Goal: Task Accomplishment & Management: Manage account settings

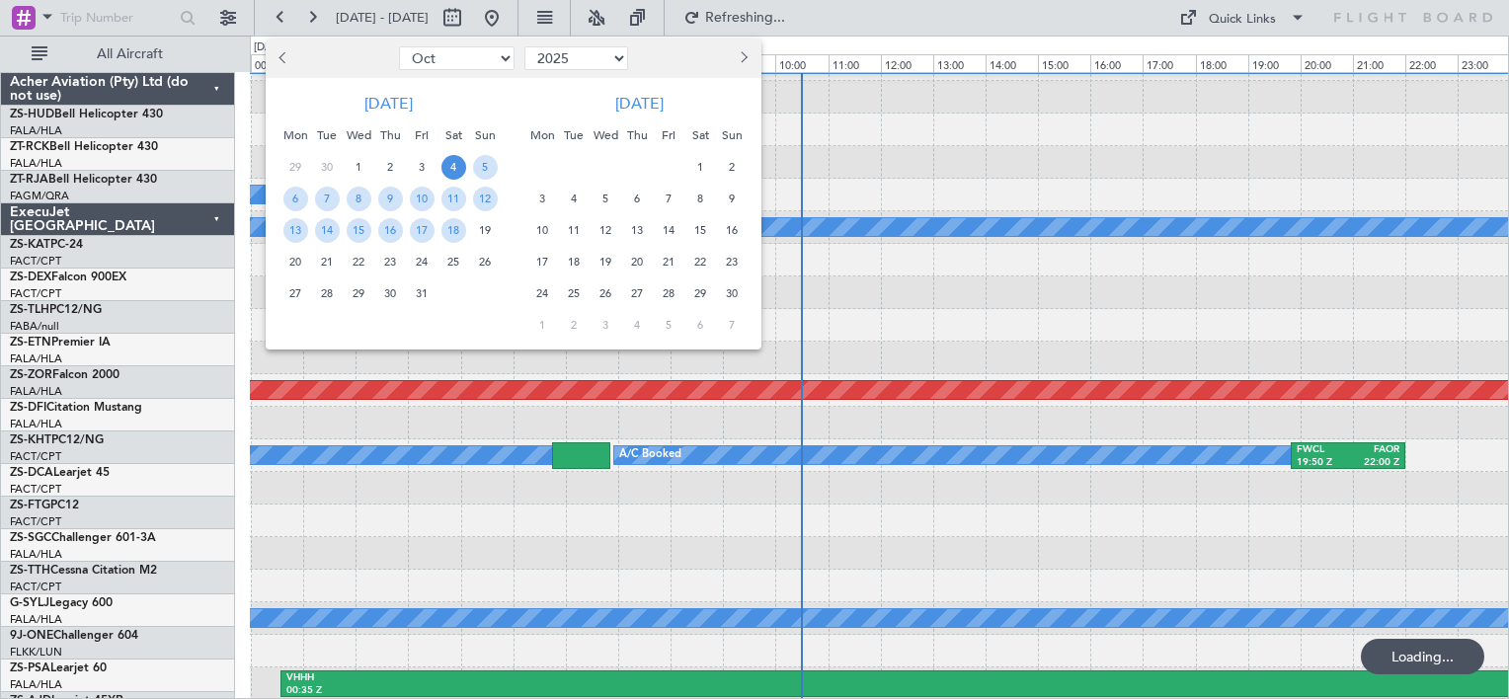
select select "10"
select select "2025"
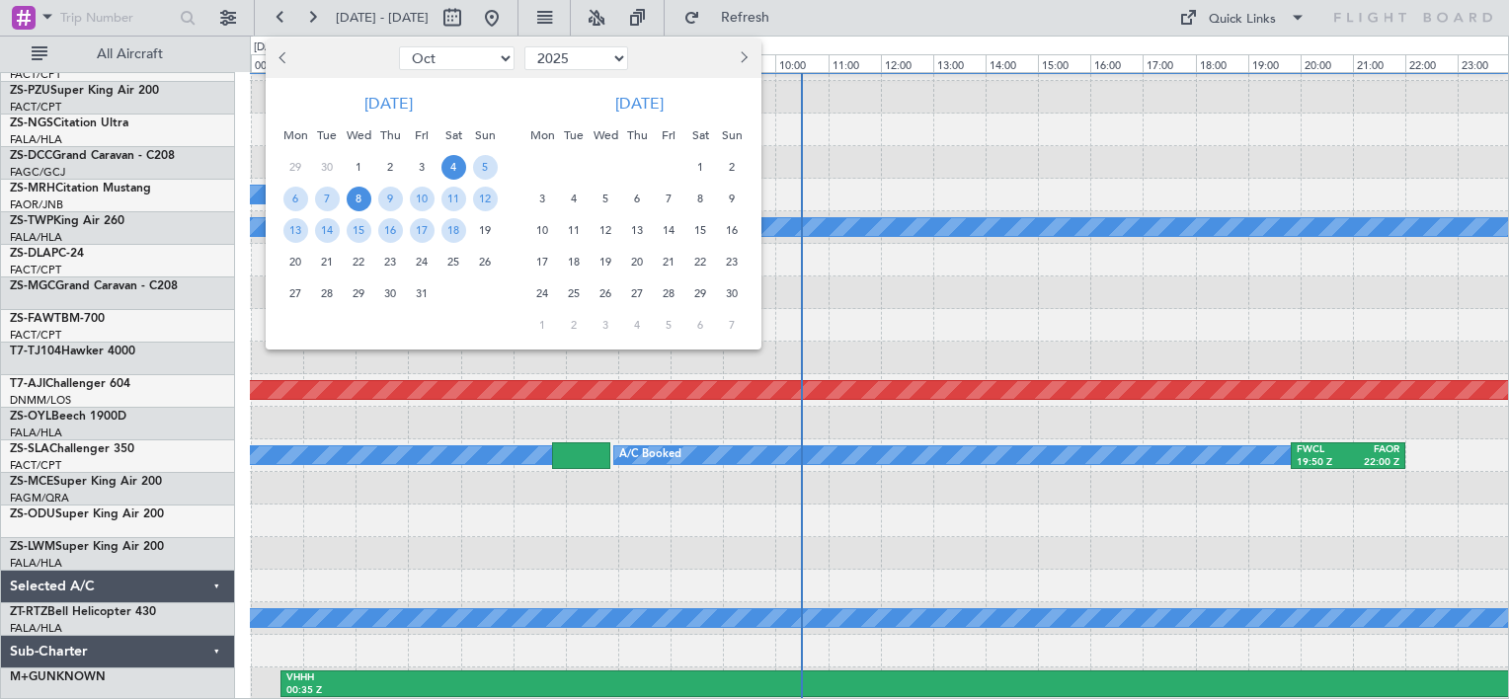
click at [360, 204] on span "8" at bounding box center [359, 199] width 25 height 25
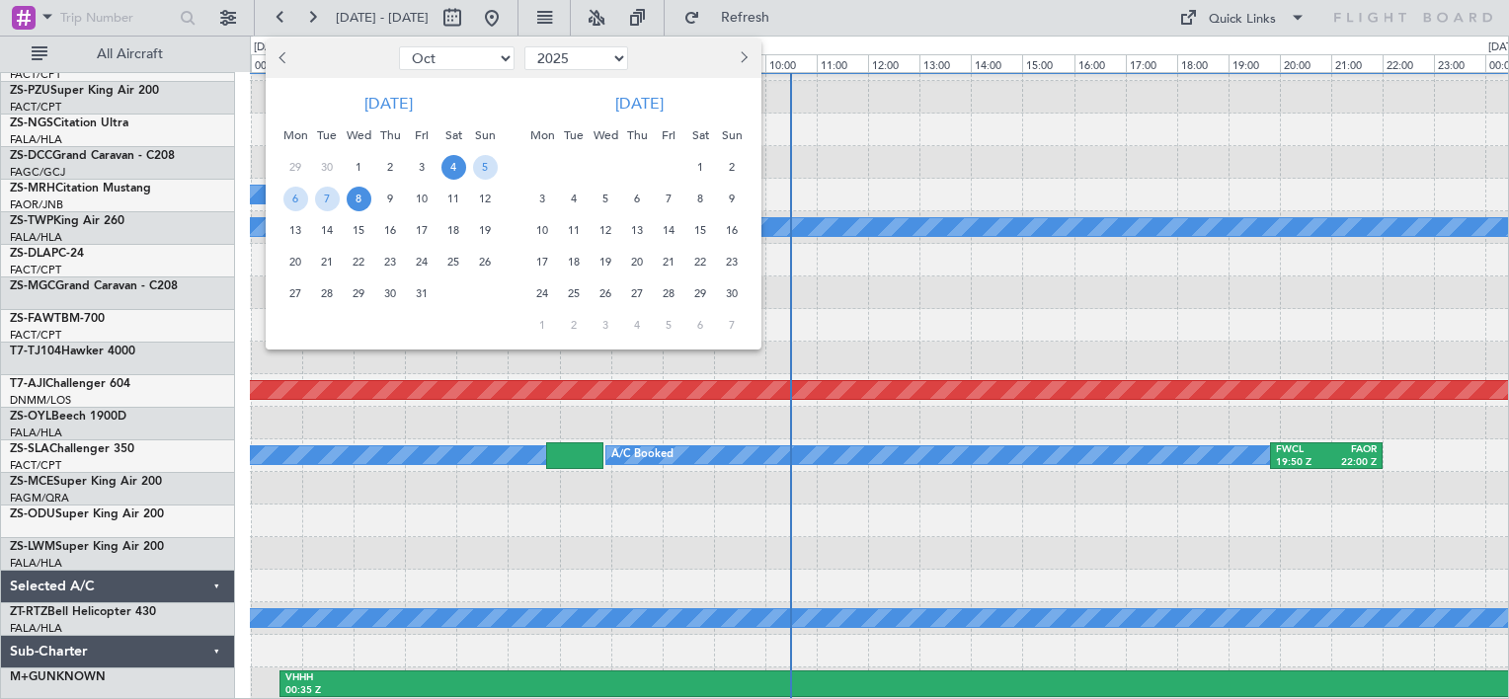
click at [360, 204] on div "A/C Booked" at bounding box center [879, 195] width 1258 height 33
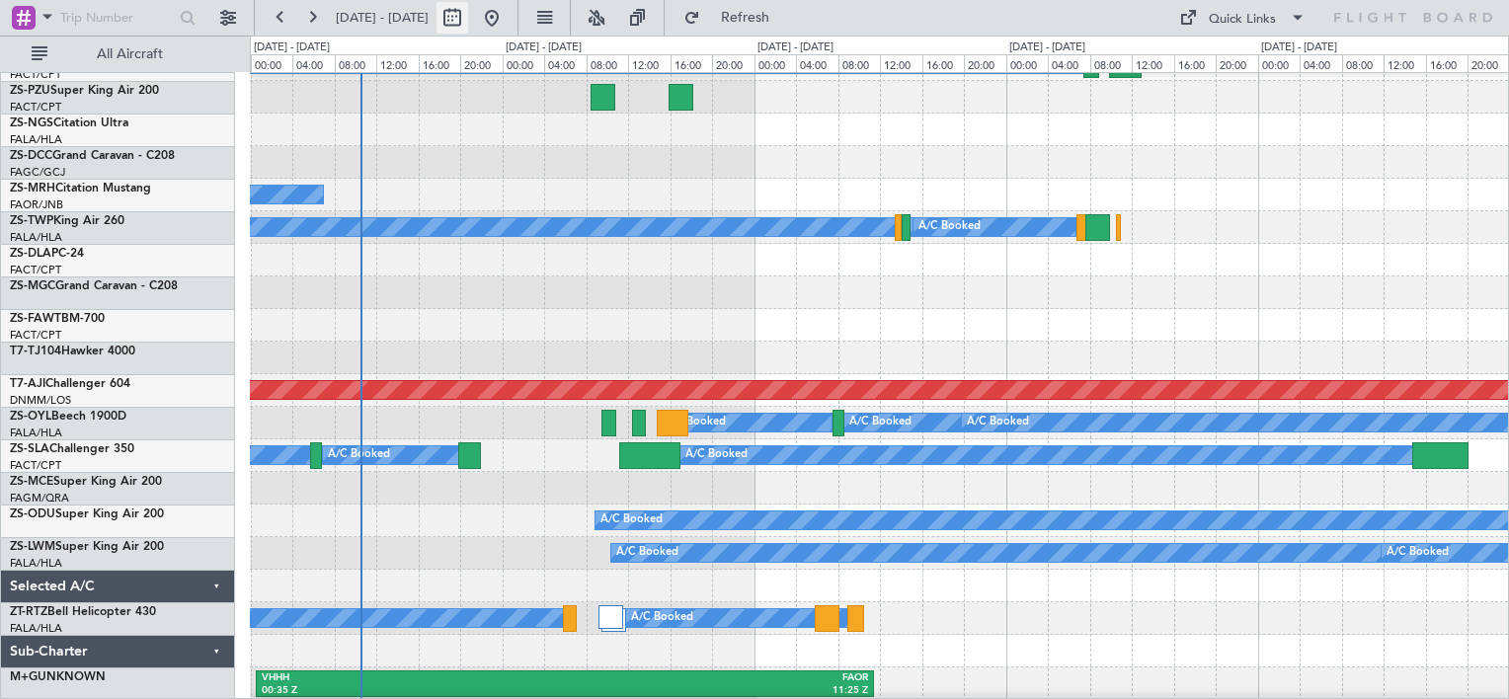
click at [468, 24] on button at bounding box center [453, 18] width 32 height 32
select select "10"
select select "2025"
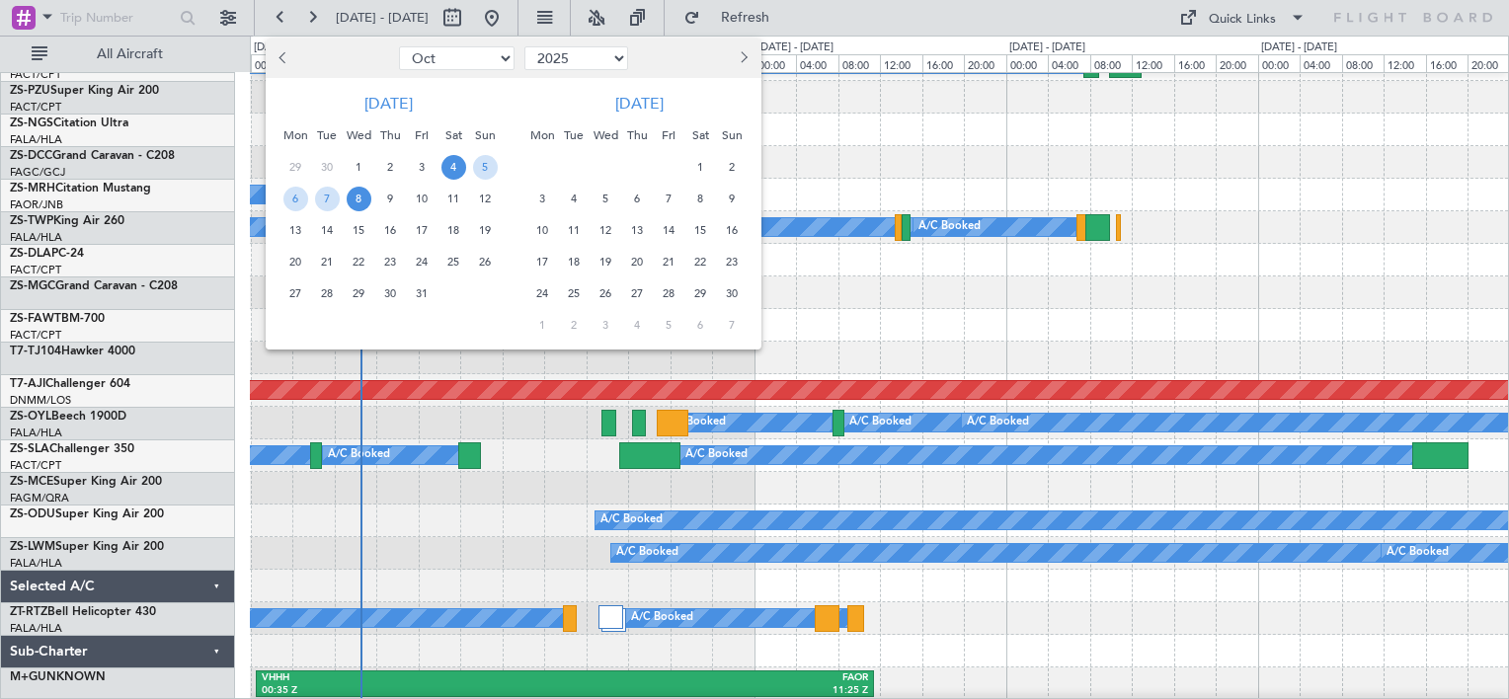
click at [357, 197] on span "8" at bounding box center [359, 199] width 25 height 25
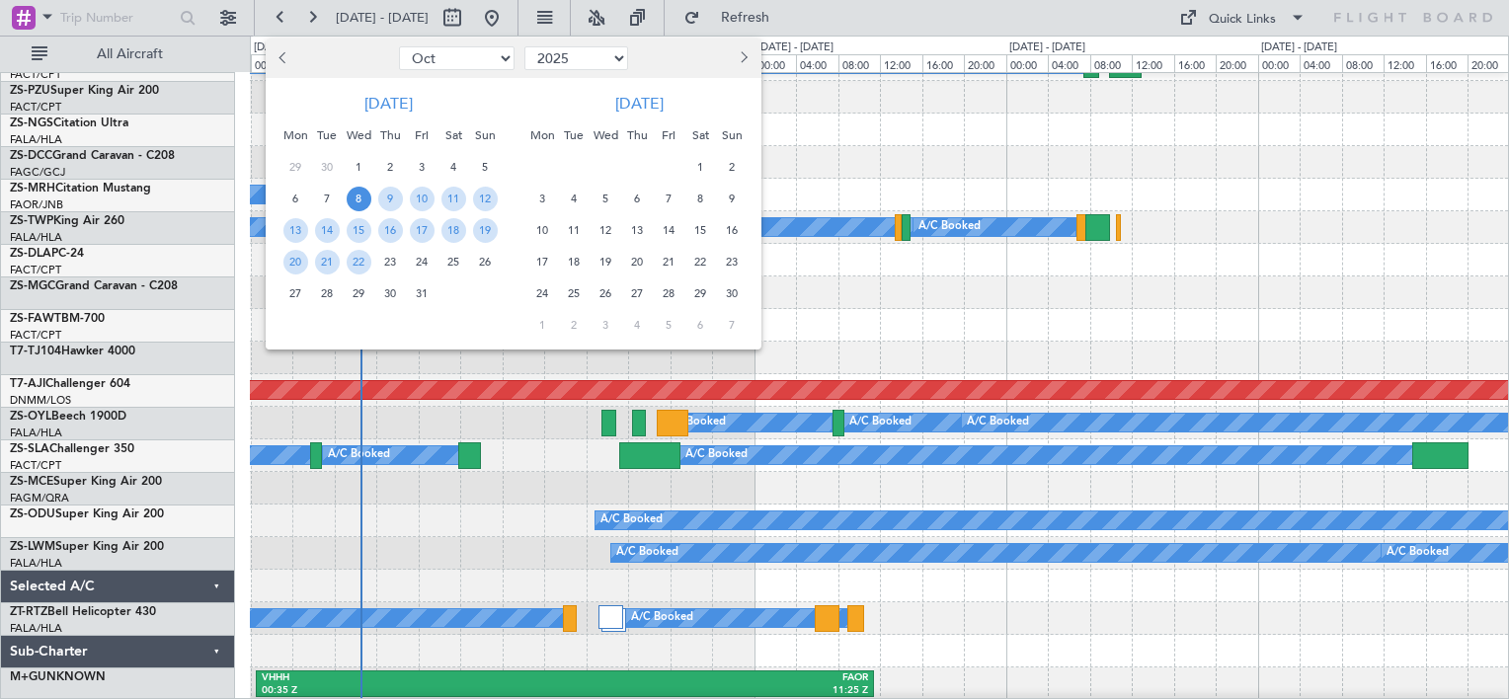
click at [357, 197] on span "8" at bounding box center [359, 199] width 25 height 25
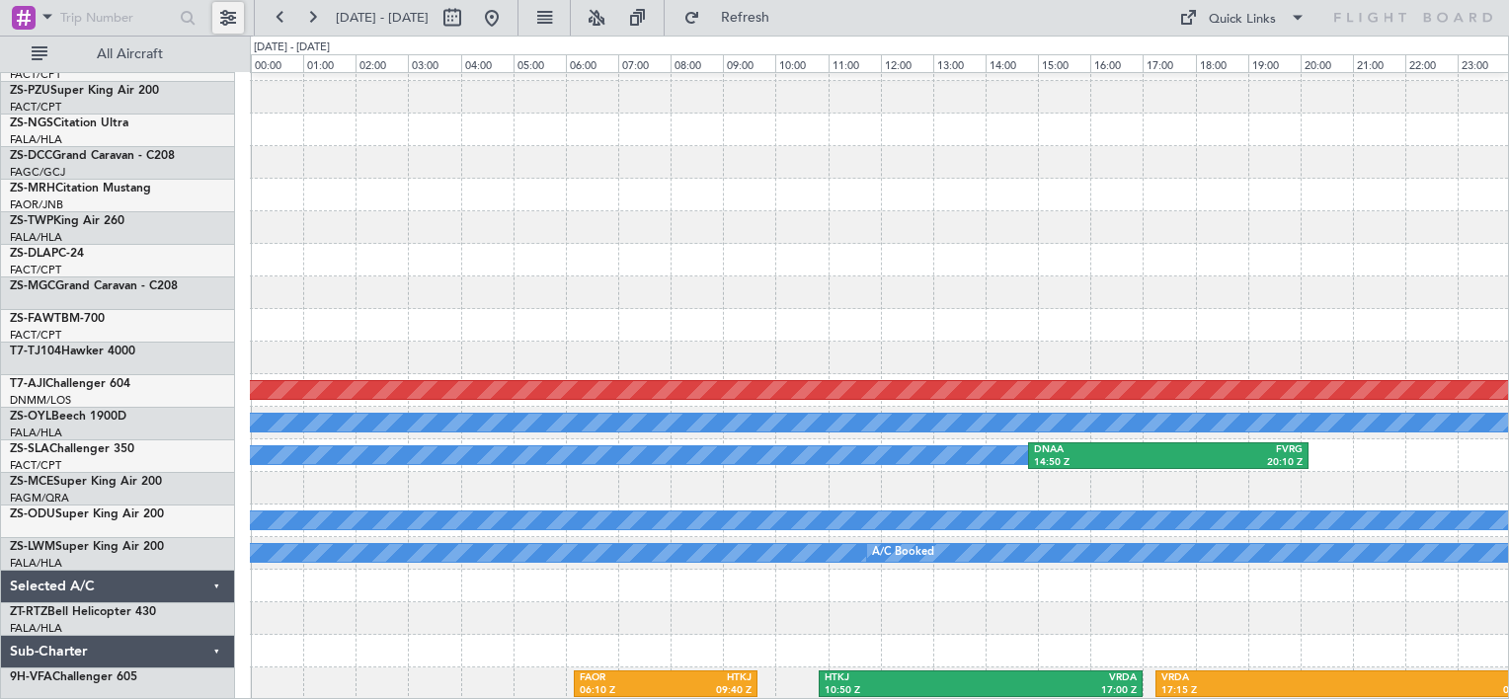
drag, startPoint x: 357, startPoint y: 197, endPoint x: 229, endPoint y: 25, distance: 214.0
click at [229, 25] on button at bounding box center [228, 18] width 32 height 32
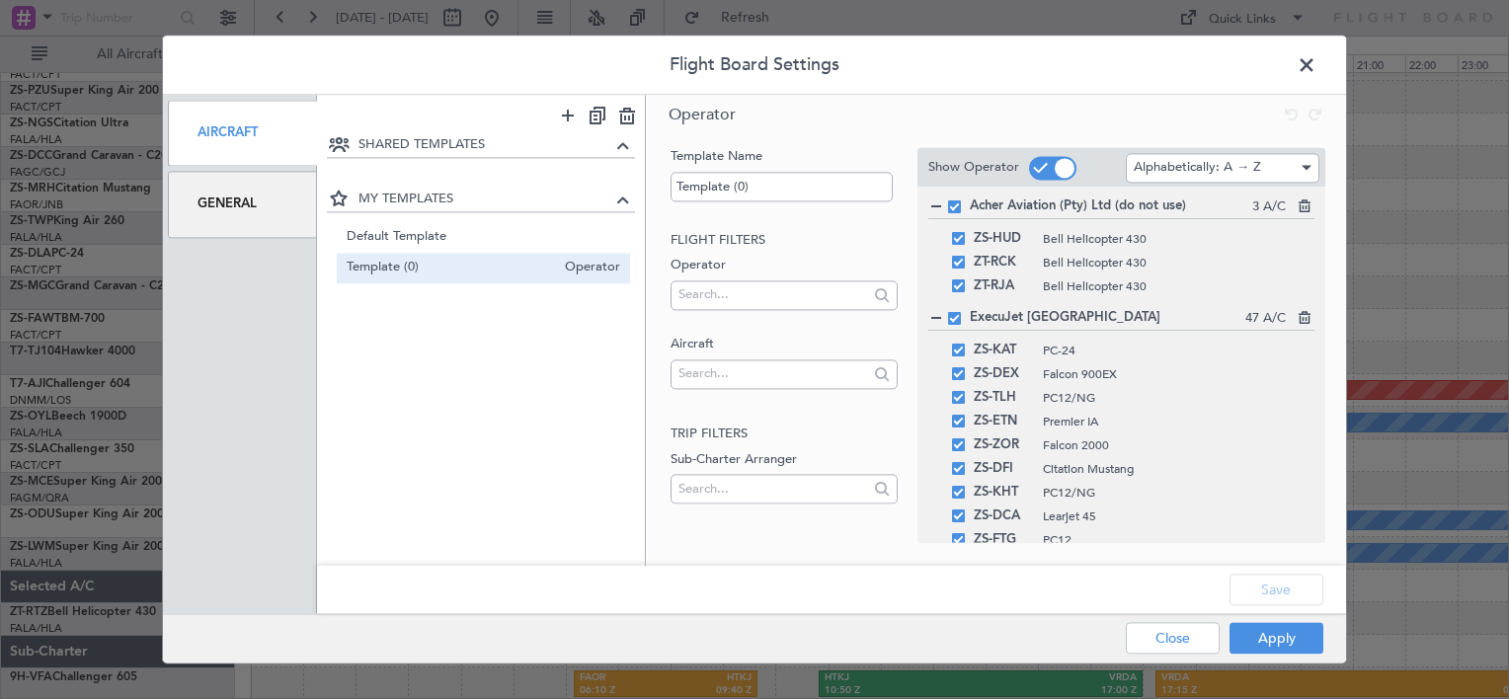
click at [251, 191] on div "General" at bounding box center [242, 205] width 149 height 66
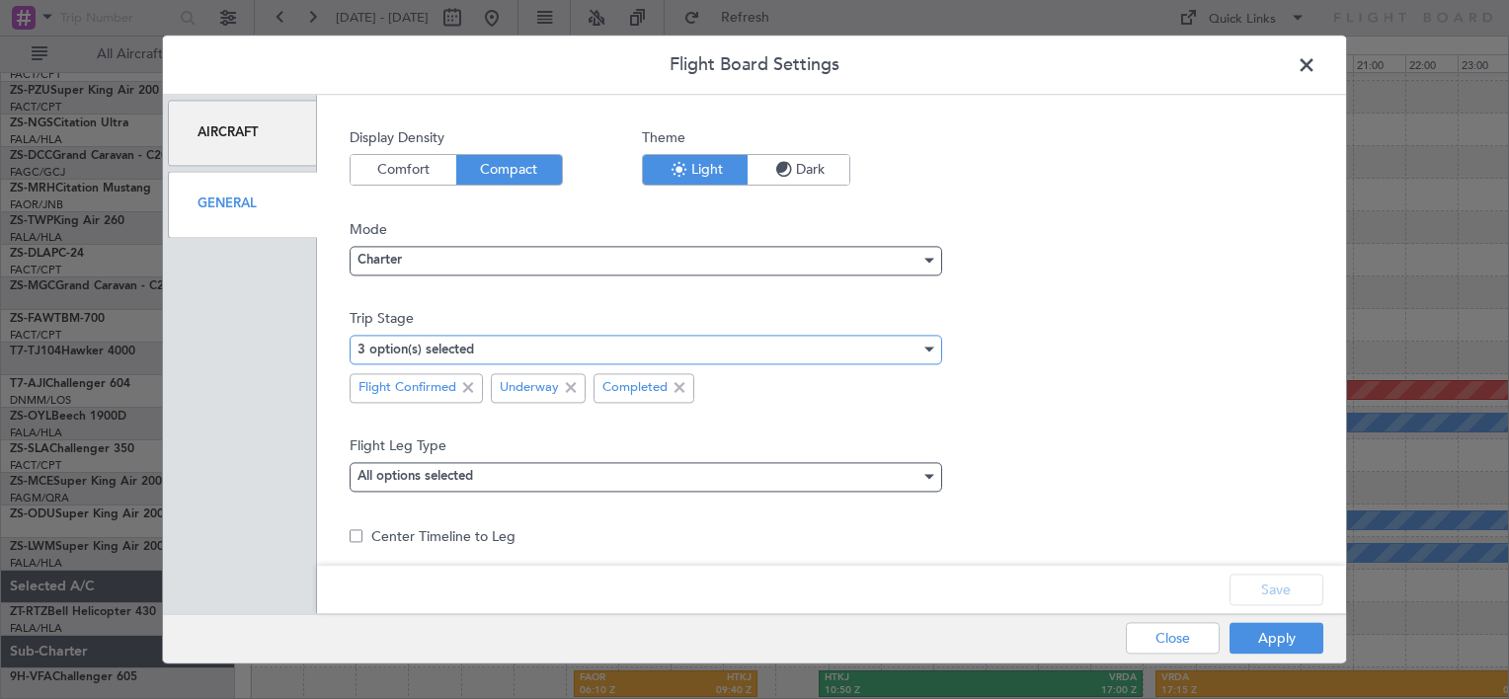
click at [418, 349] on mat-select-trigger "3 option(s) selected" at bounding box center [416, 350] width 117 height 13
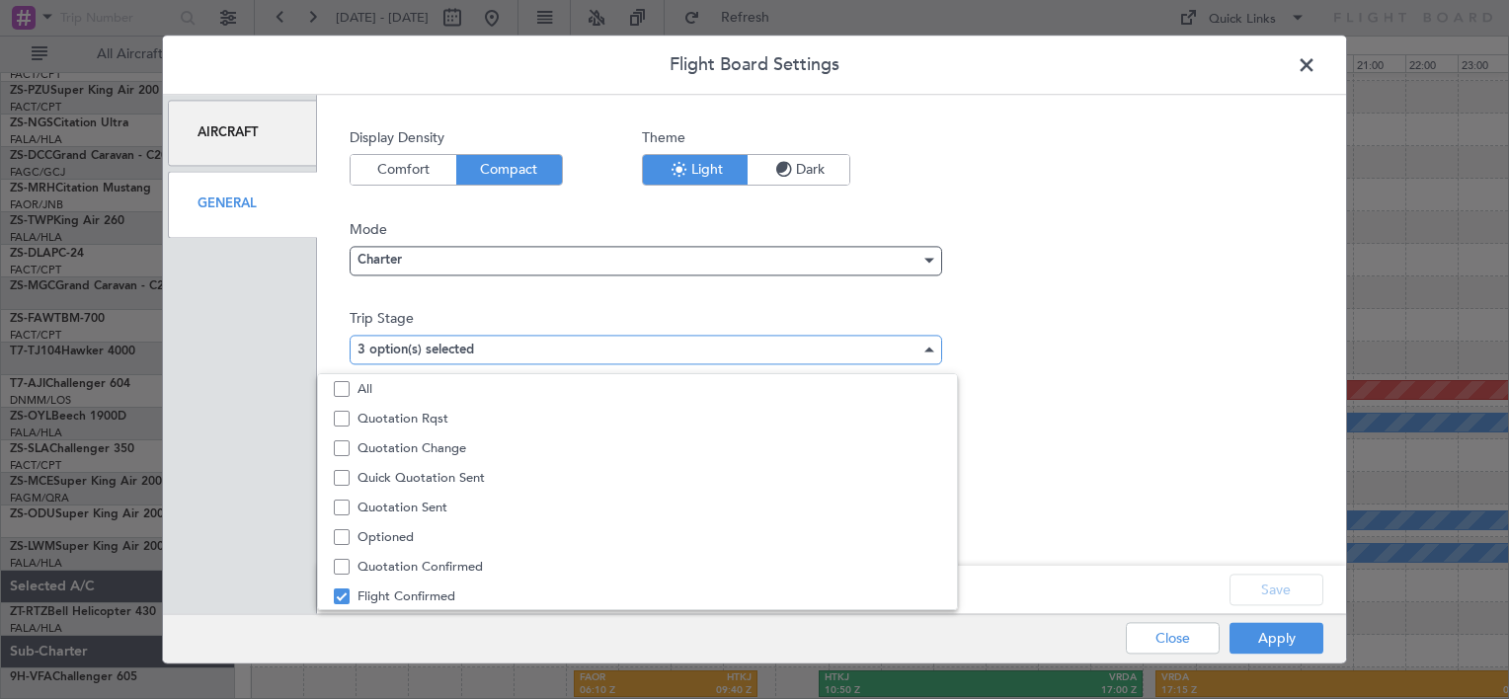
scroll to position [60, 0]
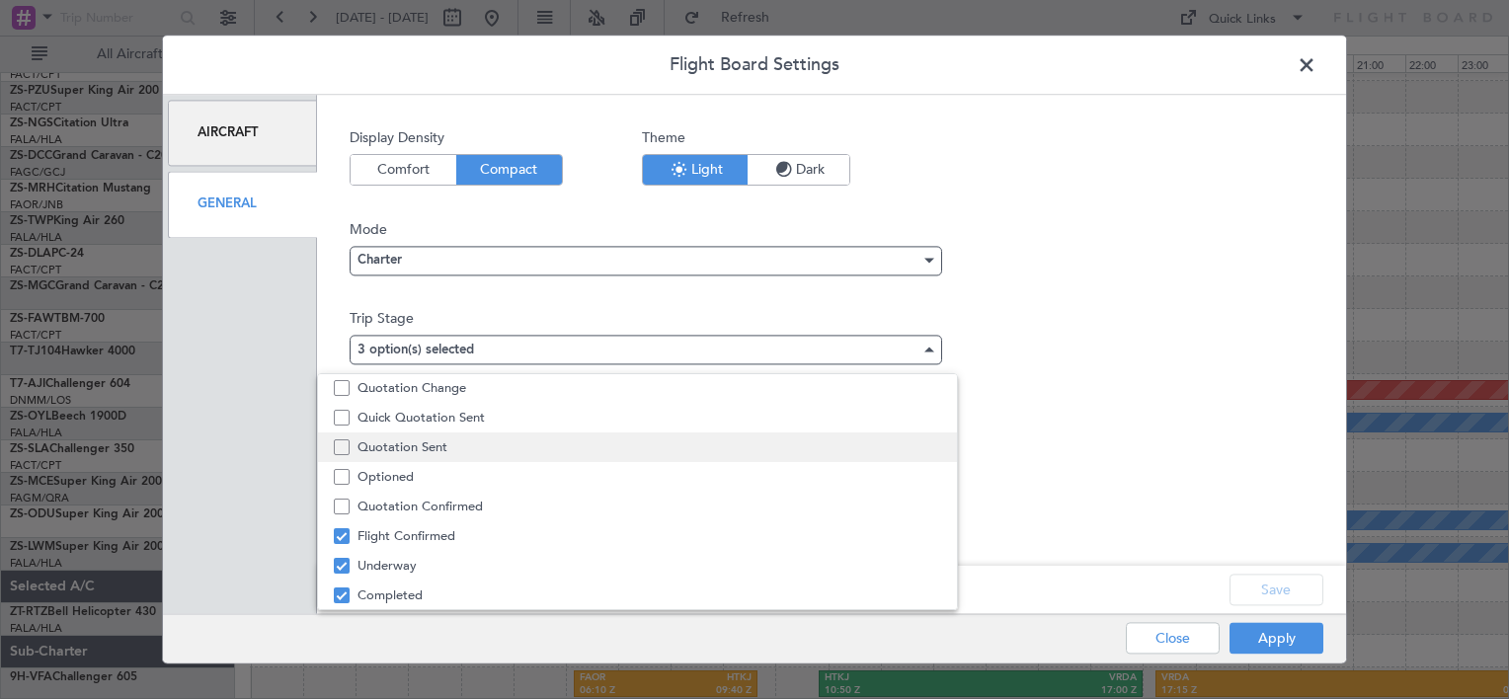
click at [400, 451] on span "Quotation Sent" at bounding box center [649, 448] width 583 height 30
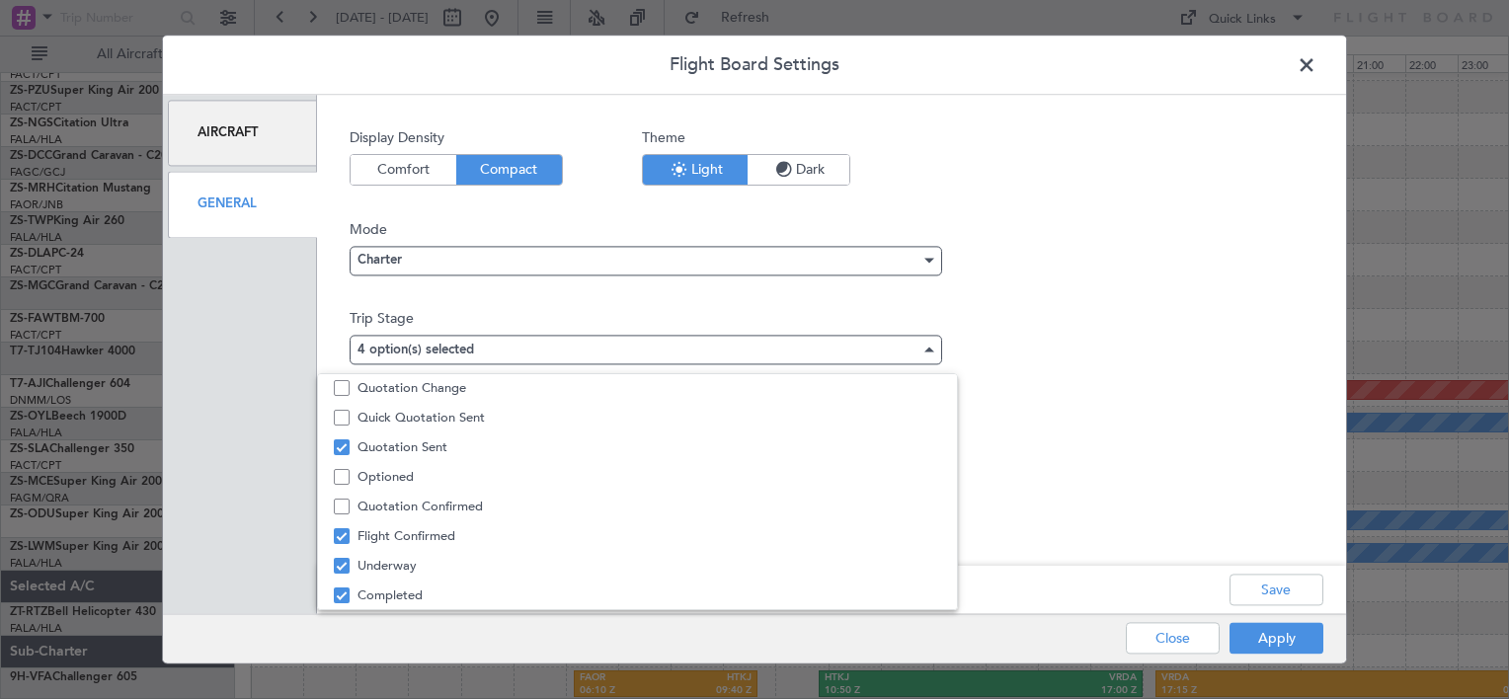
click at [1270, 634] on div at bounding box center [754, 349] width 1509 height 699
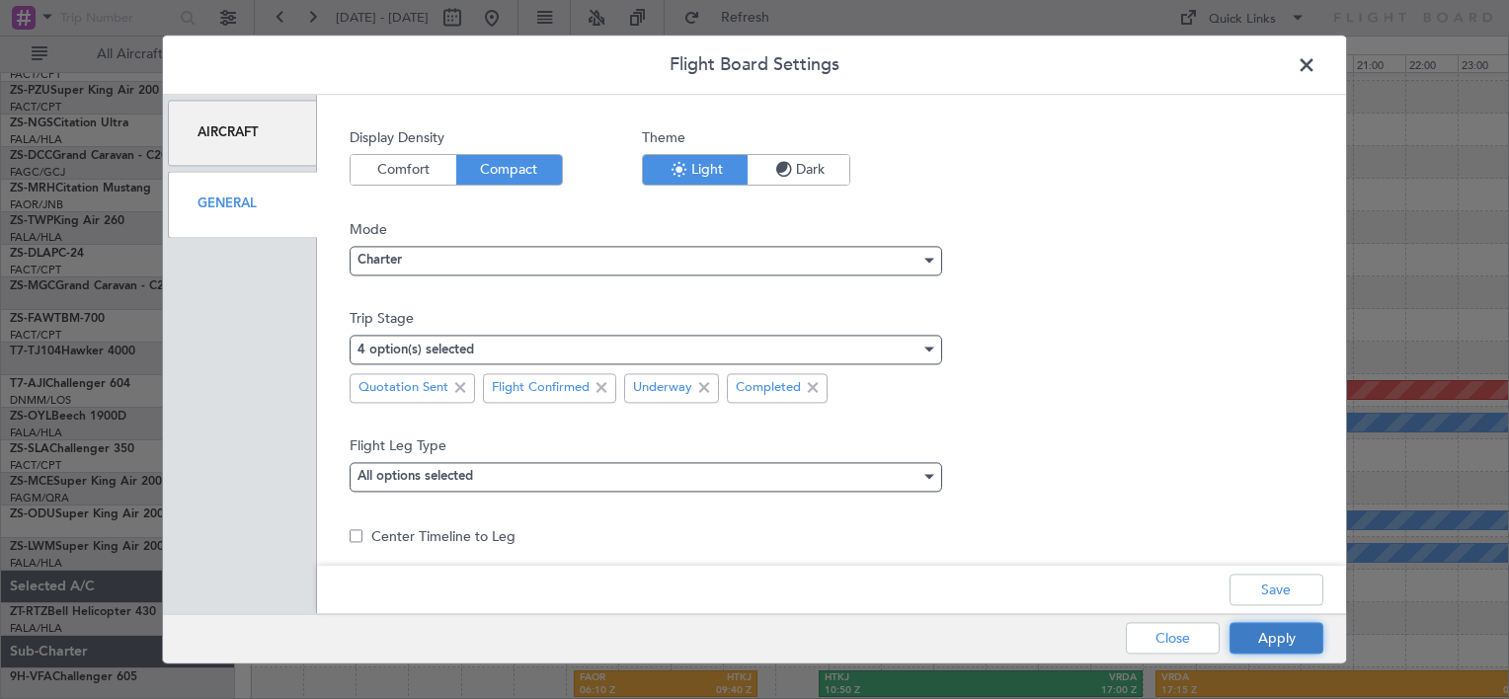
click at [1274, 637] on button "Apply" at bounding box center [1277, 639] width 94 height 32
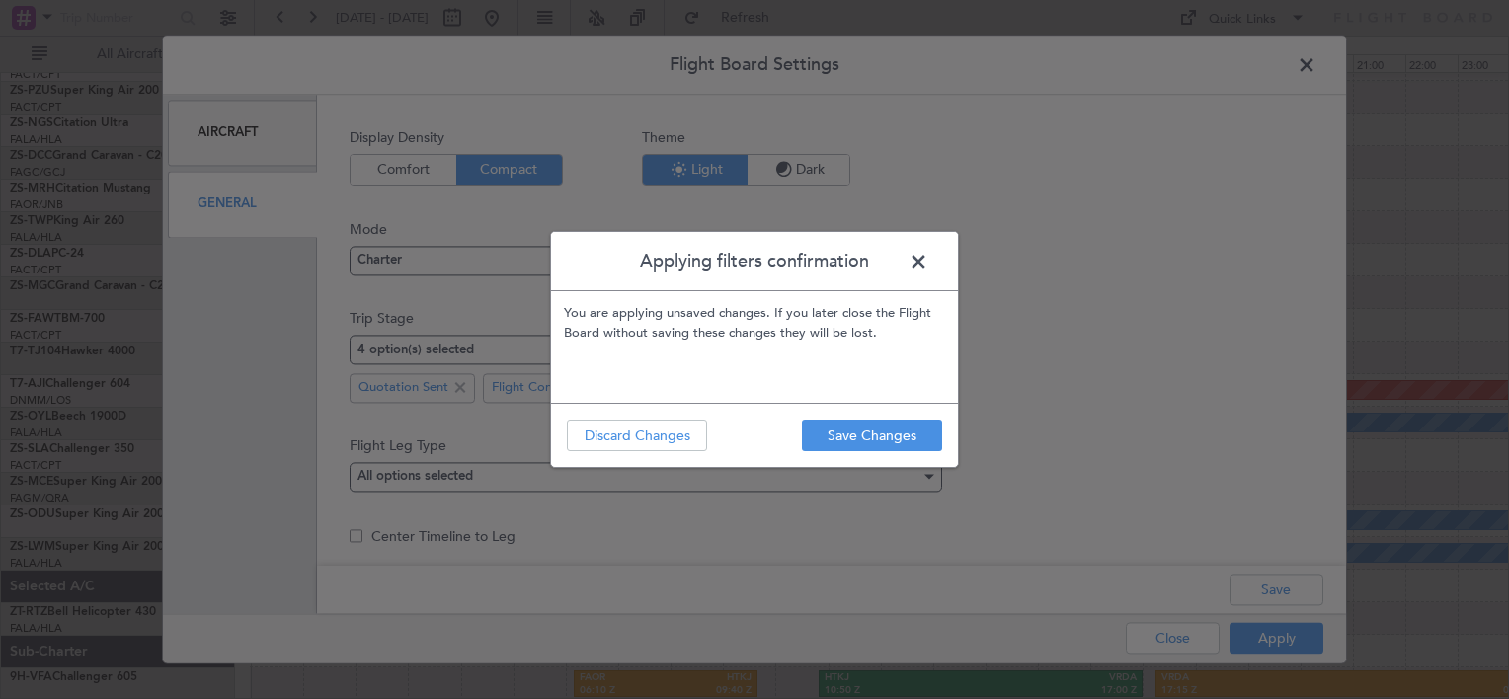
click at [899, 454] on footer "Save Changes Discard Changes" at bounding box center [754, 435] width 407 height 64
click at [893, 435] on button "Save Changes" at bounding box center [872, 436] width 140 height 32
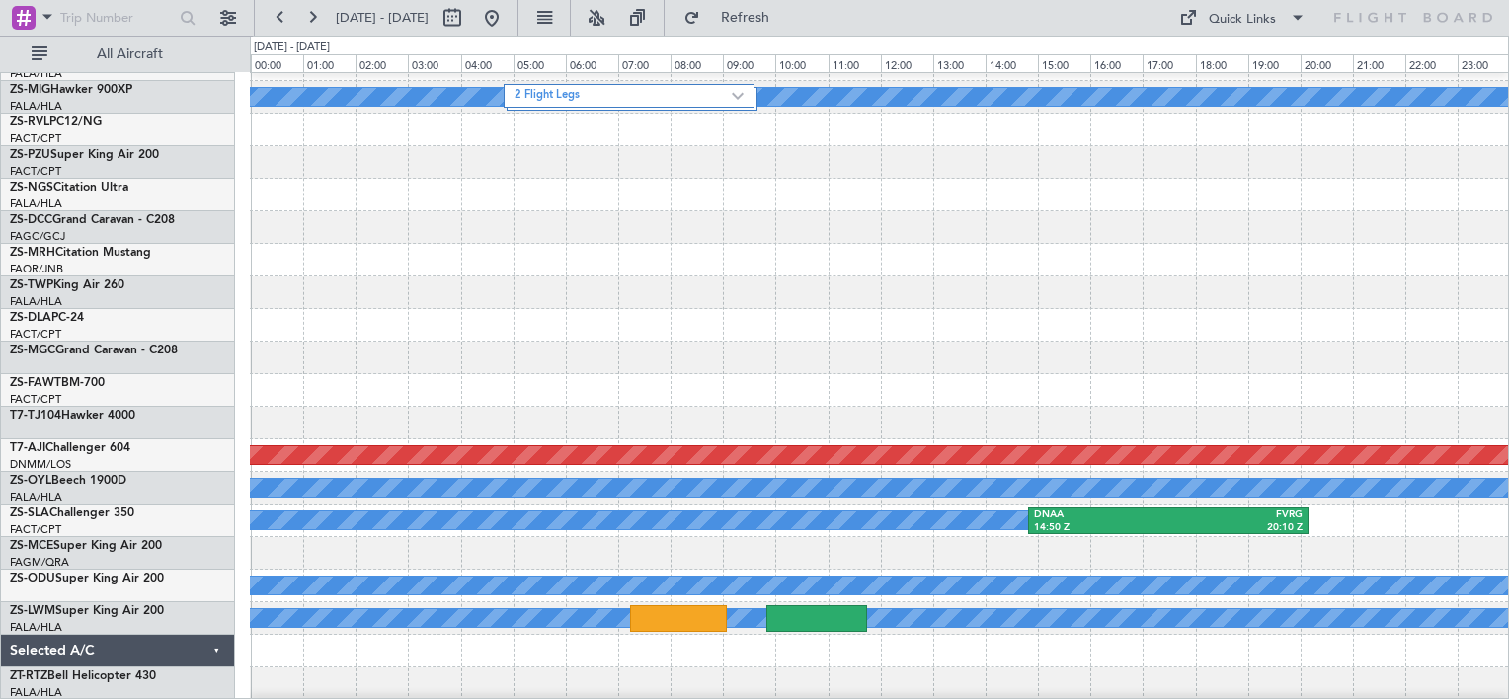
scroll to position [837, 0]
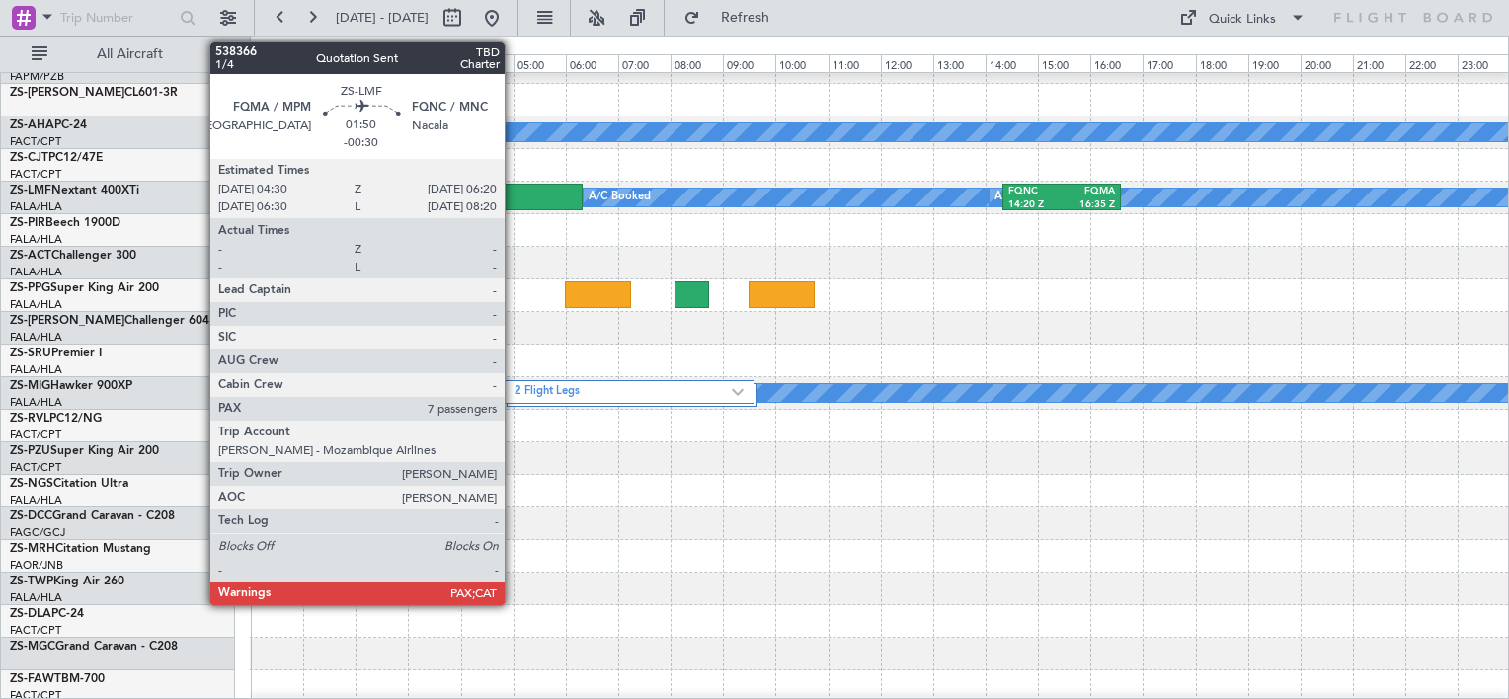
click at [514, 202] on div at bounding box center [534, 197] width 97 height 27
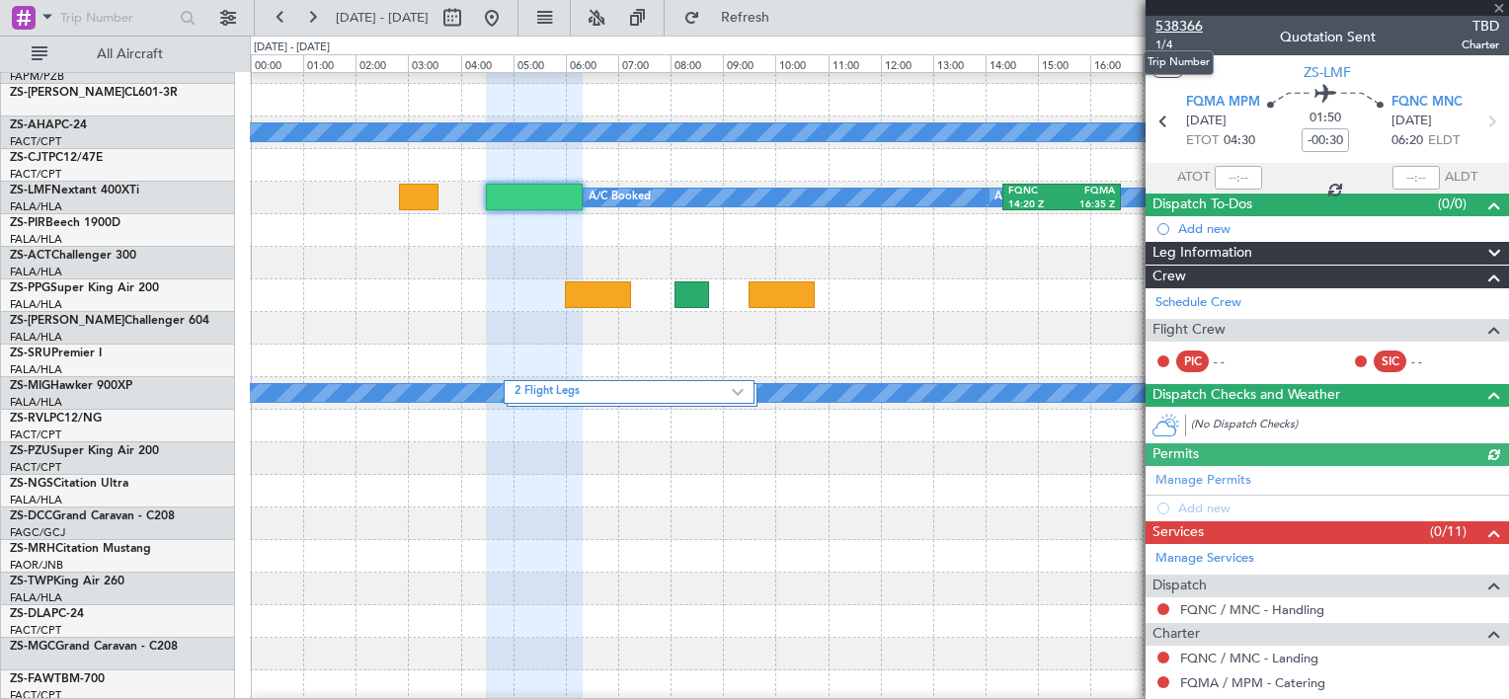
click at [1160, 29] on span "538366" at bounding box center [1179, 26] width 47 height 21
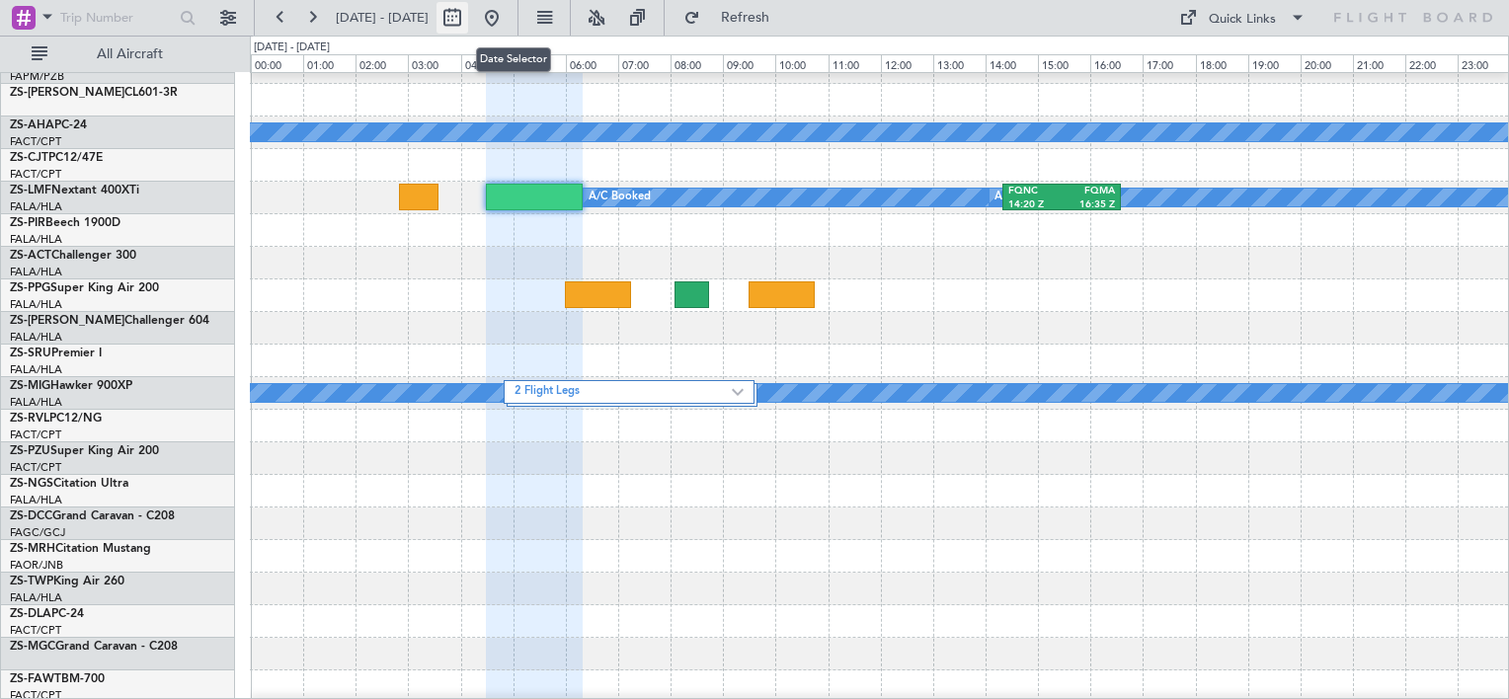
click at [468, 20] on button at bounding box center [453, 18] width 32 height 32
select select "10"
select select "2025"
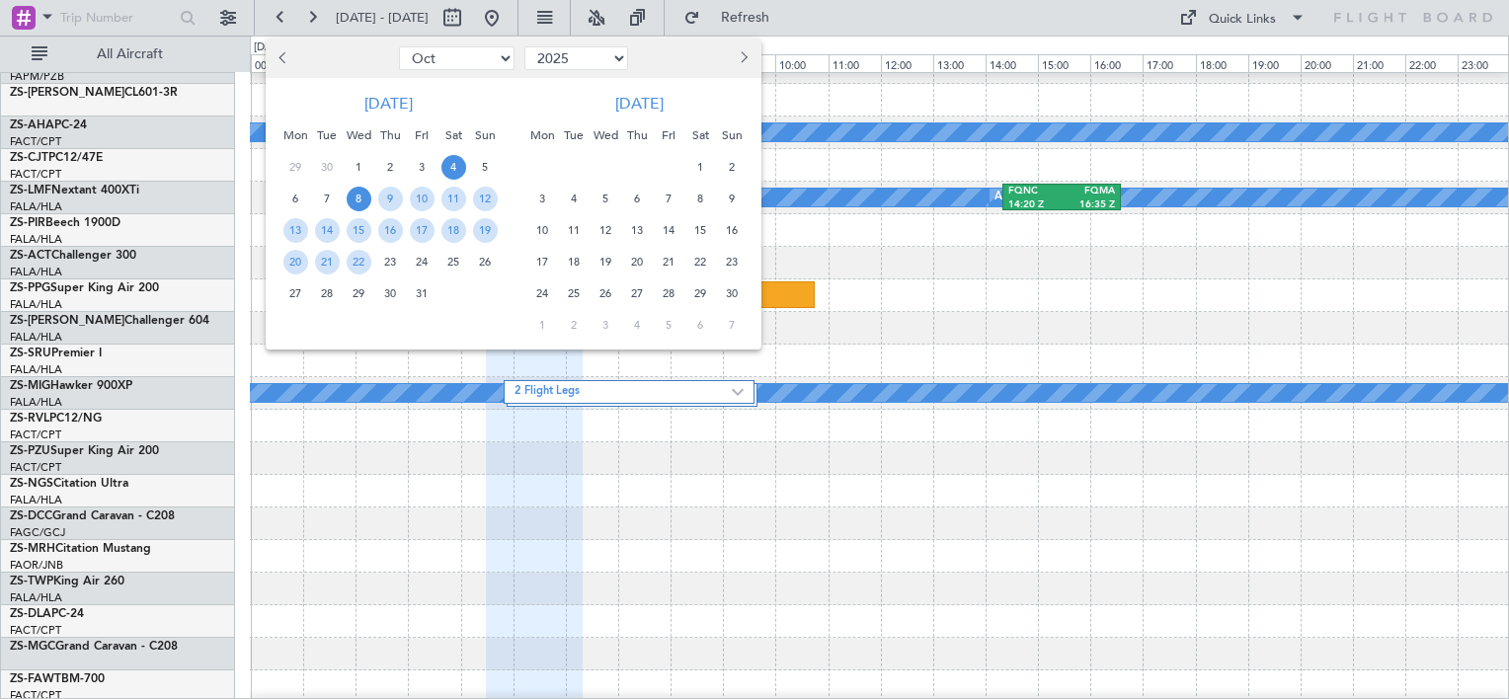
click at [454, 173] on span "4" at bounding box center [454, 167] width 25 height 25
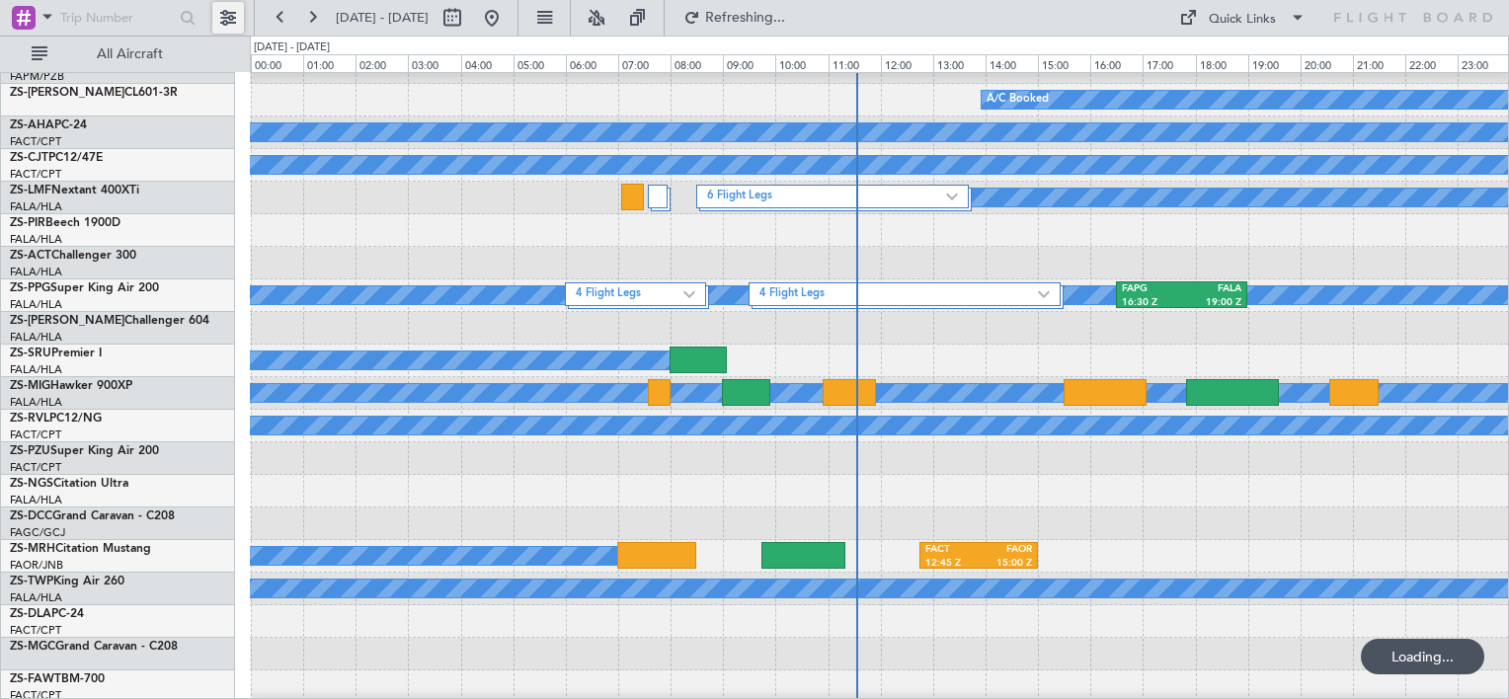
click at [229, 24] on button at bounding box center [228, 18] width 32 height 32
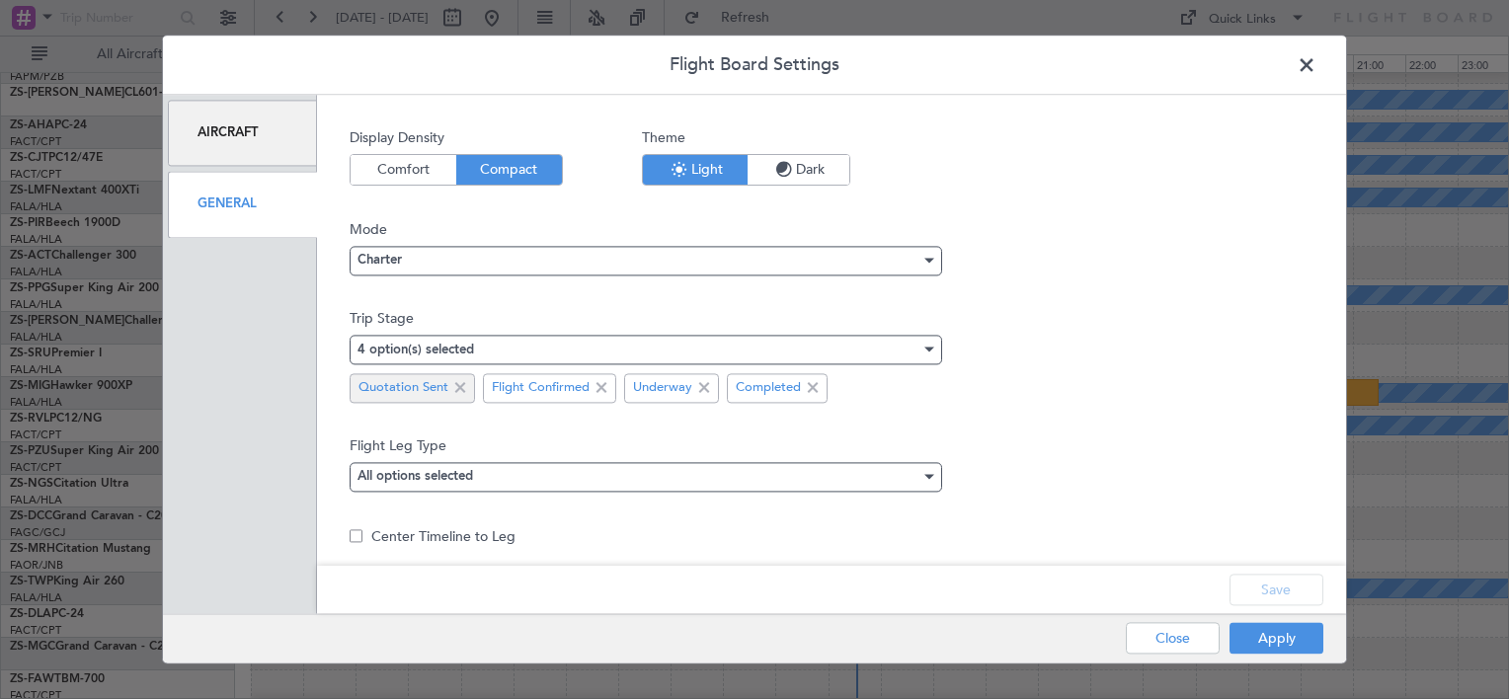
click at [457, 386] on span at bounding box center [460, 388] width 24 height 24
click at [1292, 636] on button "Apply" at bounding box center [1277, 639] width 94 height 32
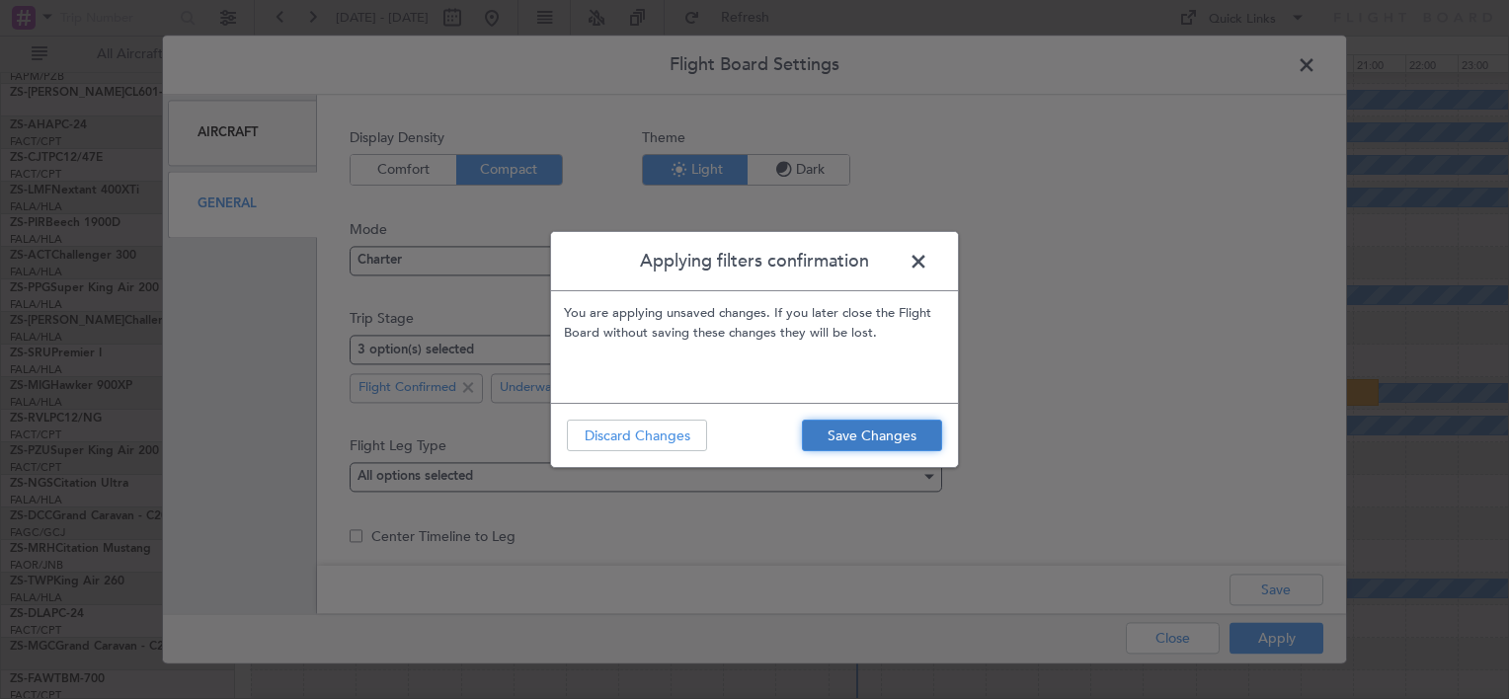
click at [883, 441] on button "Save Changes" at bounding box center [872, 436] width 140 height 32
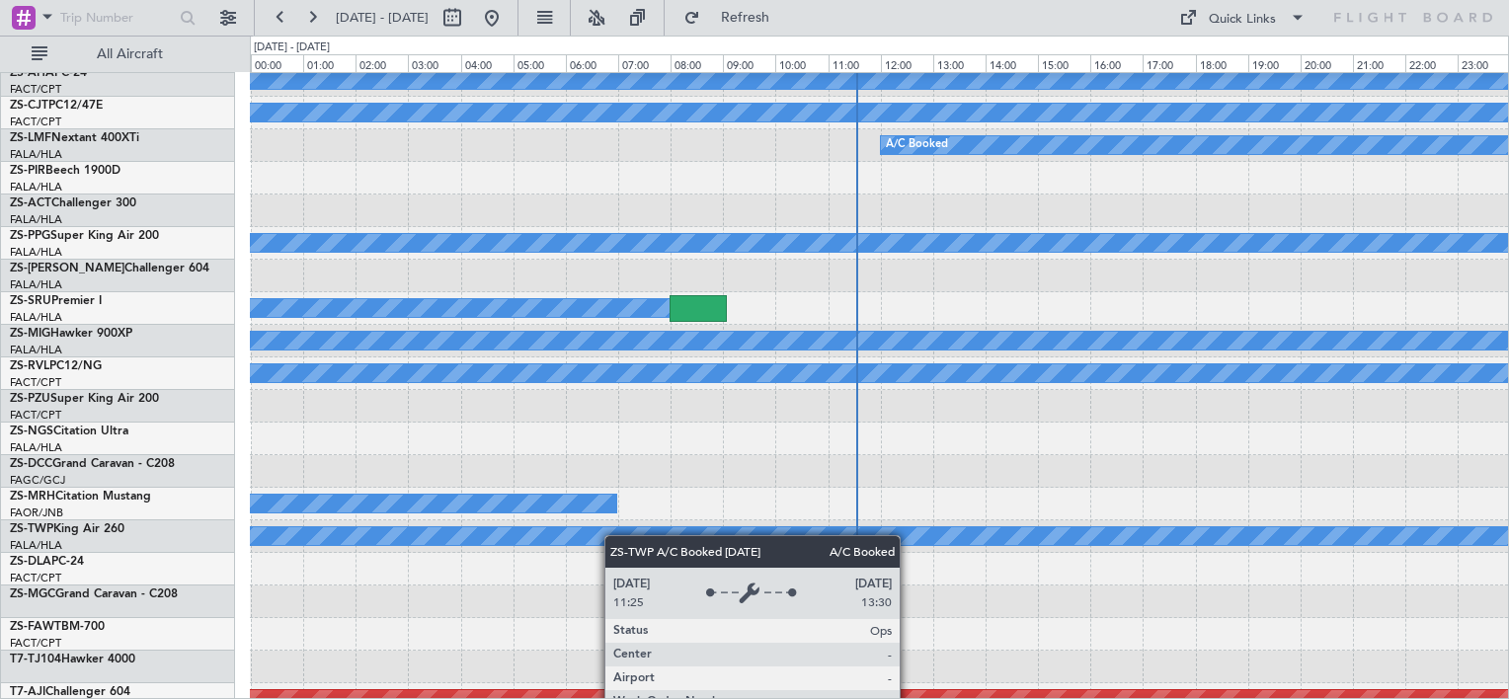
scroll to position [1197, 0]
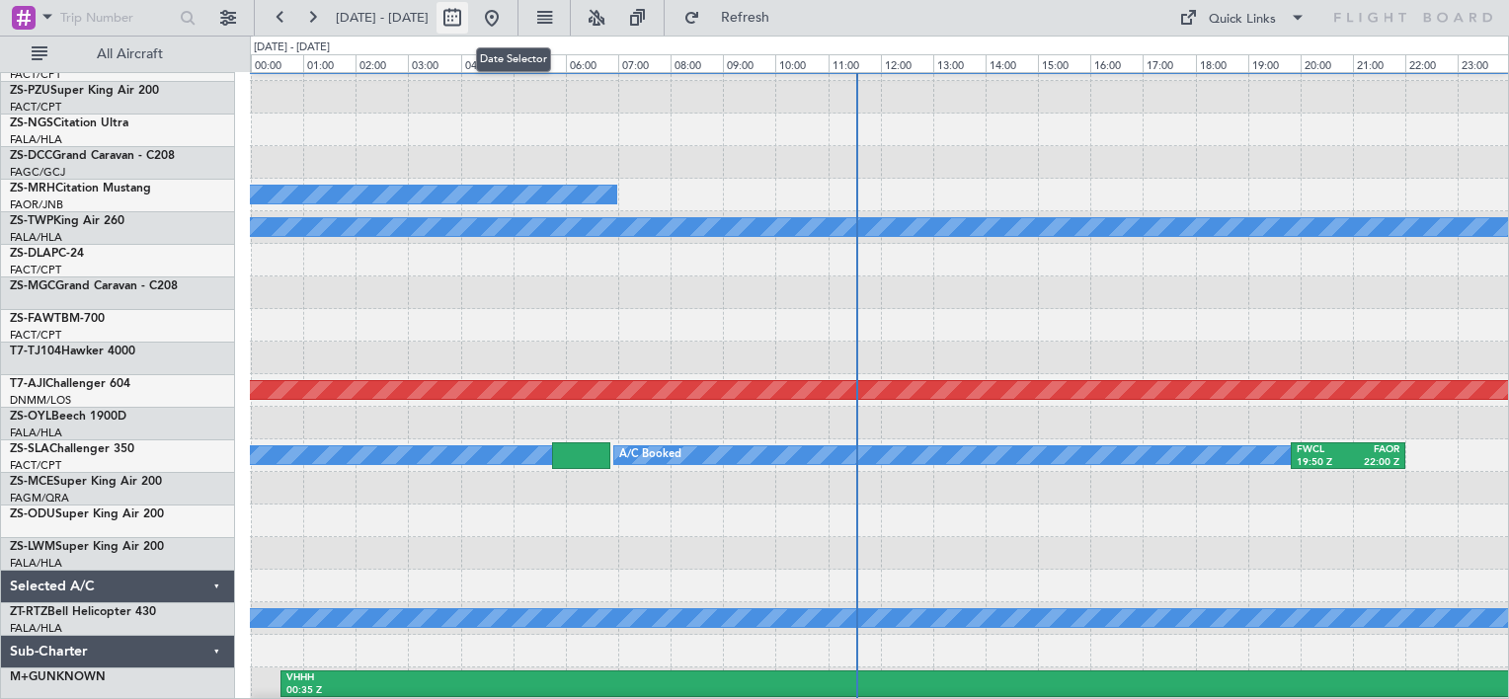
click at [468, 24] on button at bounding box center [453, 18] width 32 height 32
select select "10"
select select "2025"
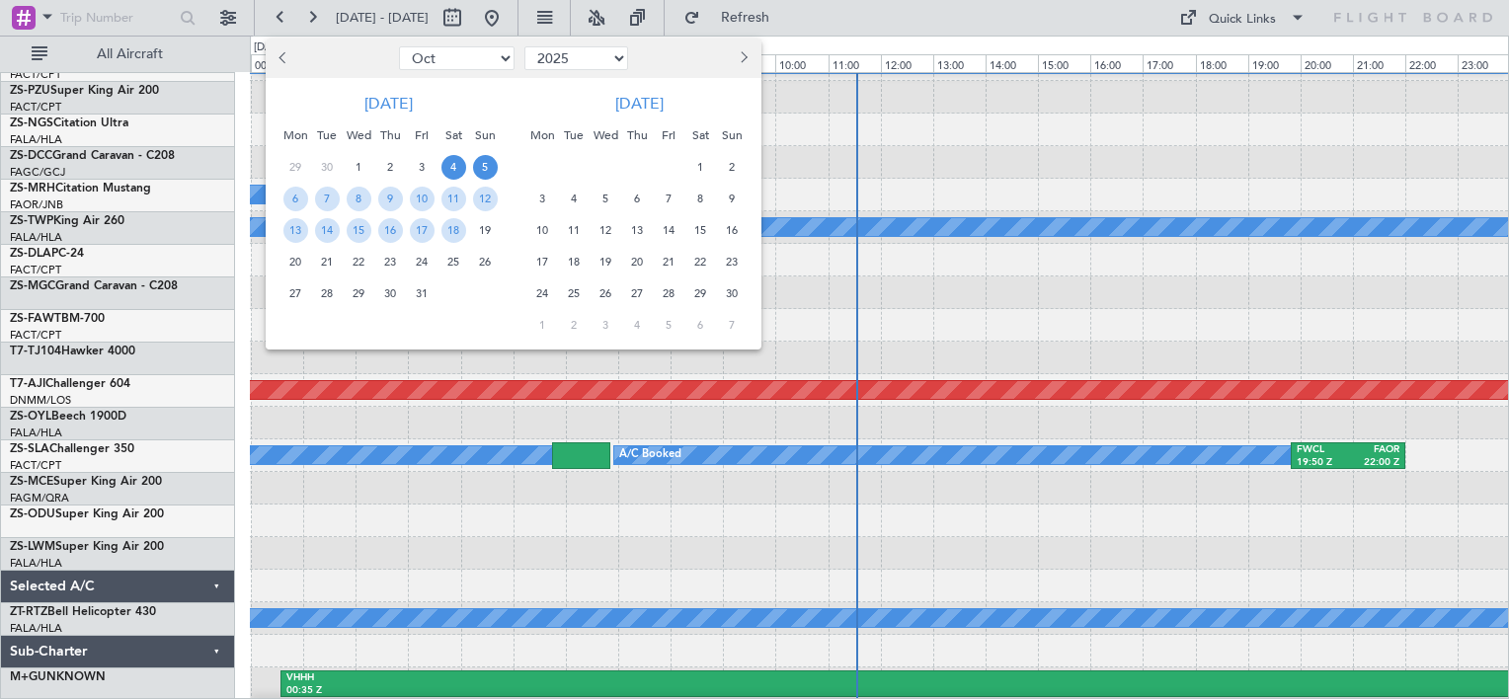
click at [487, 166] on span "5" at bounding box center [485, 167] width 25 height 25
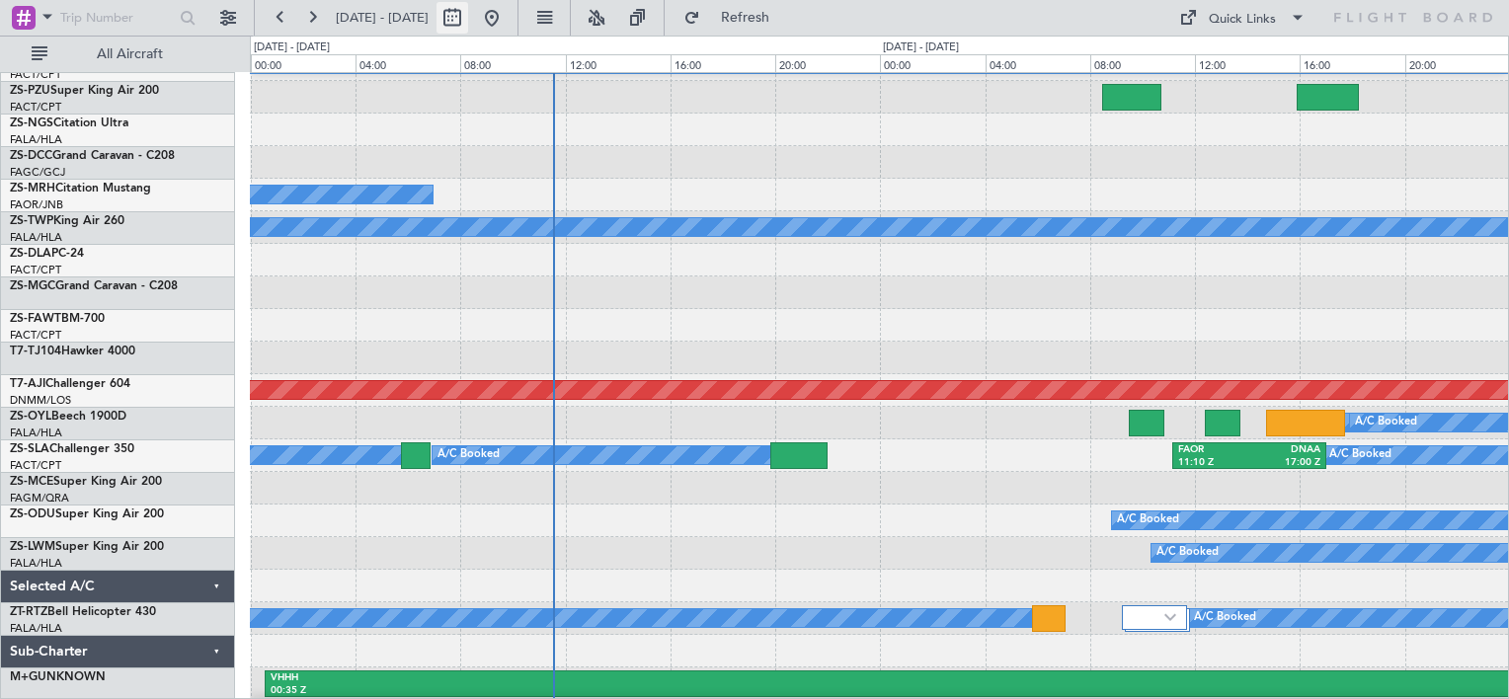
click at [468, 29] on button at bounding box center [453, 18] width 32 height 32
select select "10"
select select "2025"
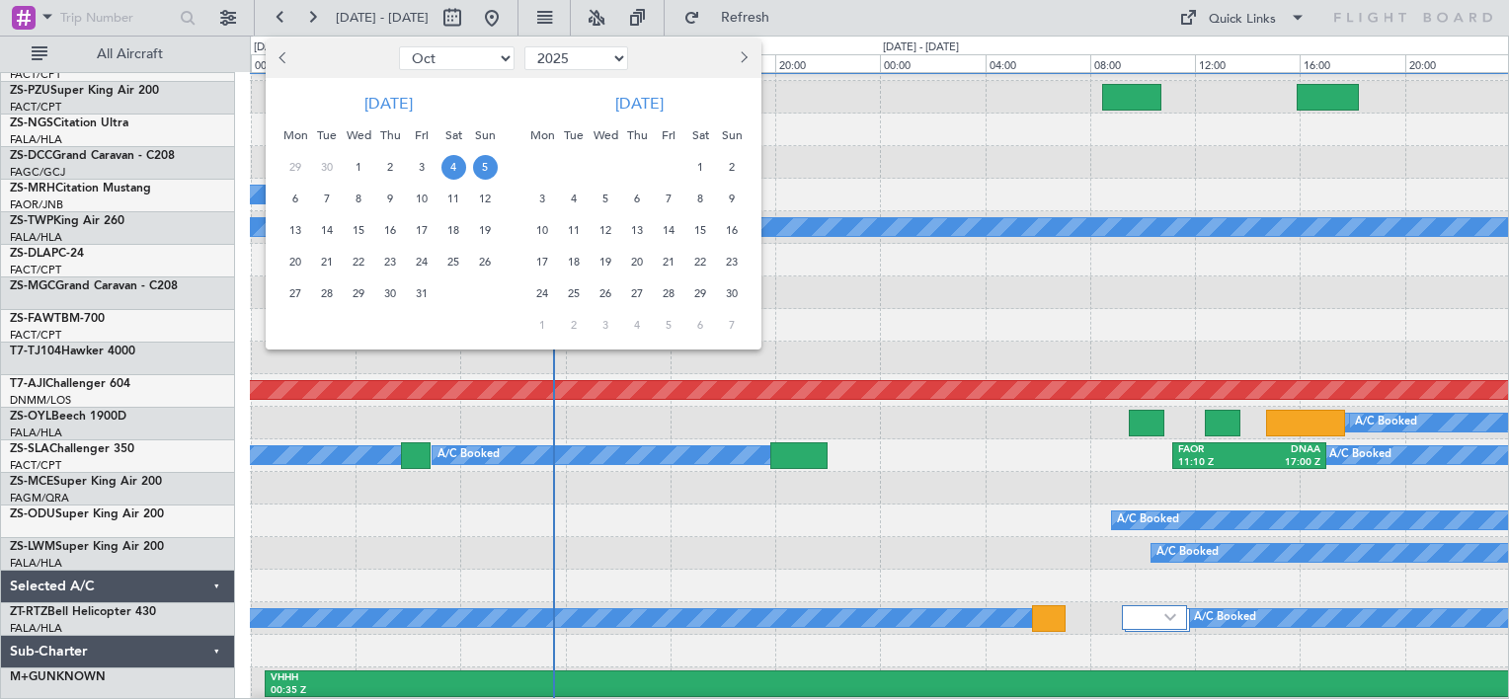
click at [490, 166] on span "5" at bounding box center [485, 167] width 25 height 25
click at [487, 169] on span "5" at bounding box center [485, 167] width 25 height 25
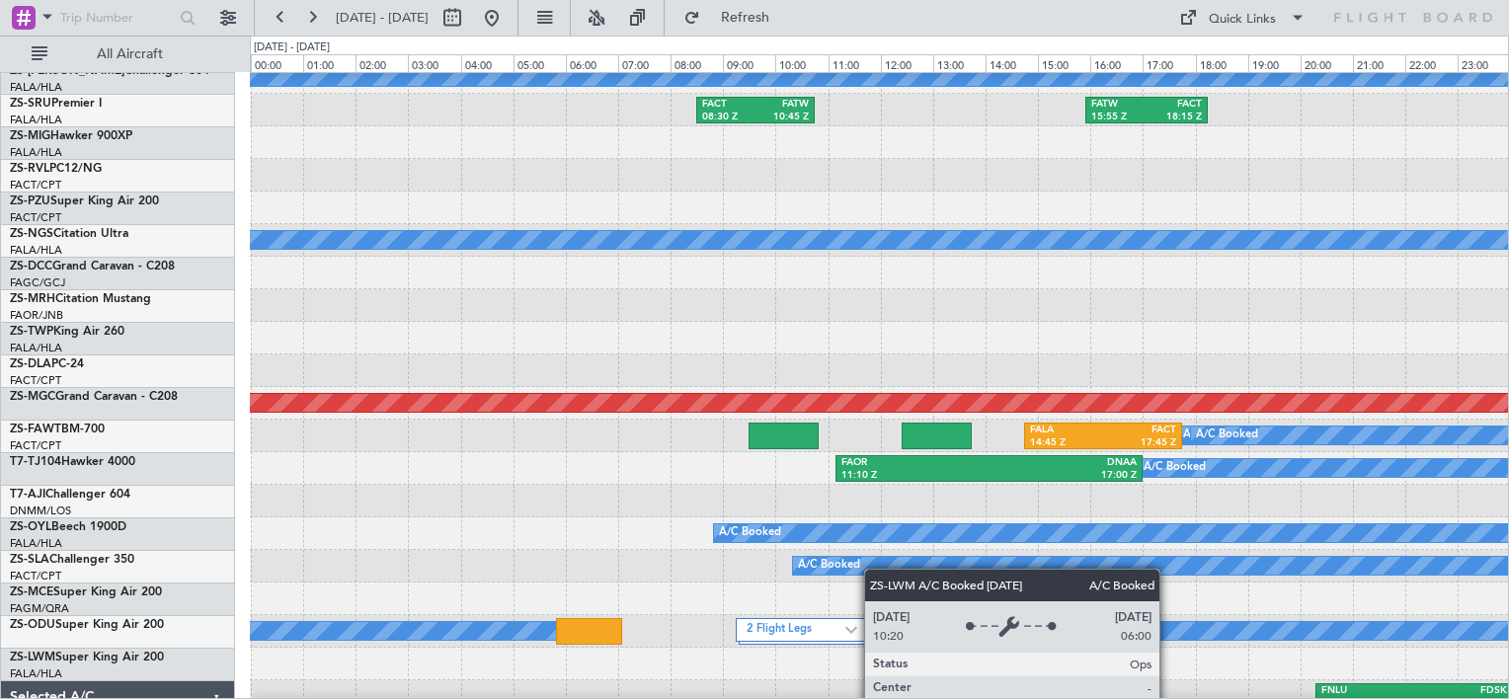
scroll to position [1231, 0]
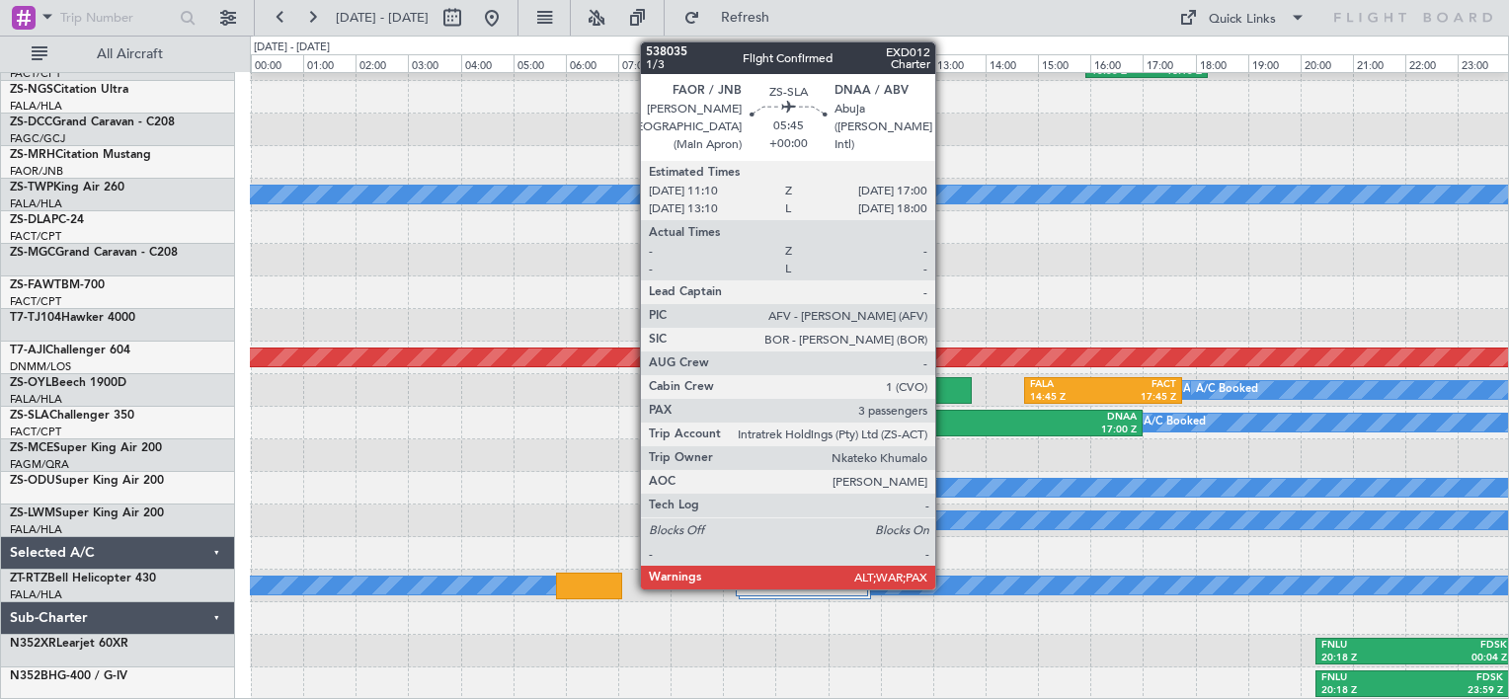
click at [944, 424] on div "11:10 Z" at bounding box center [915, 431] width 147 height 14
